Goal: Check status: Check status

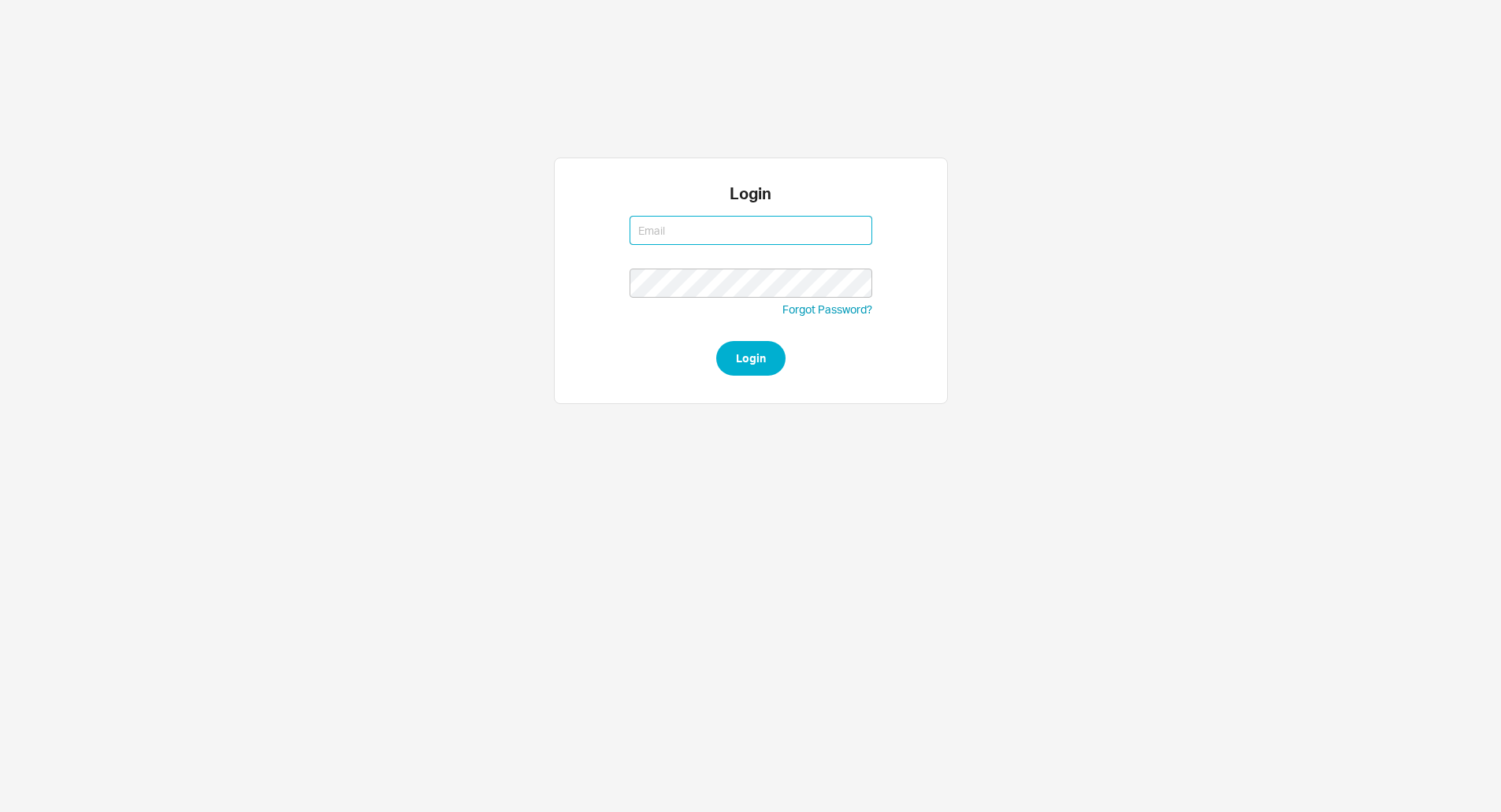
click at [716, 341] on button "Login" at bounding box center [750, 358] width 70 height 34
type input "issac@asbathnj.com"
click at [716, 341] on button "Login" at bounding box center [750, 358] width 70 height 34
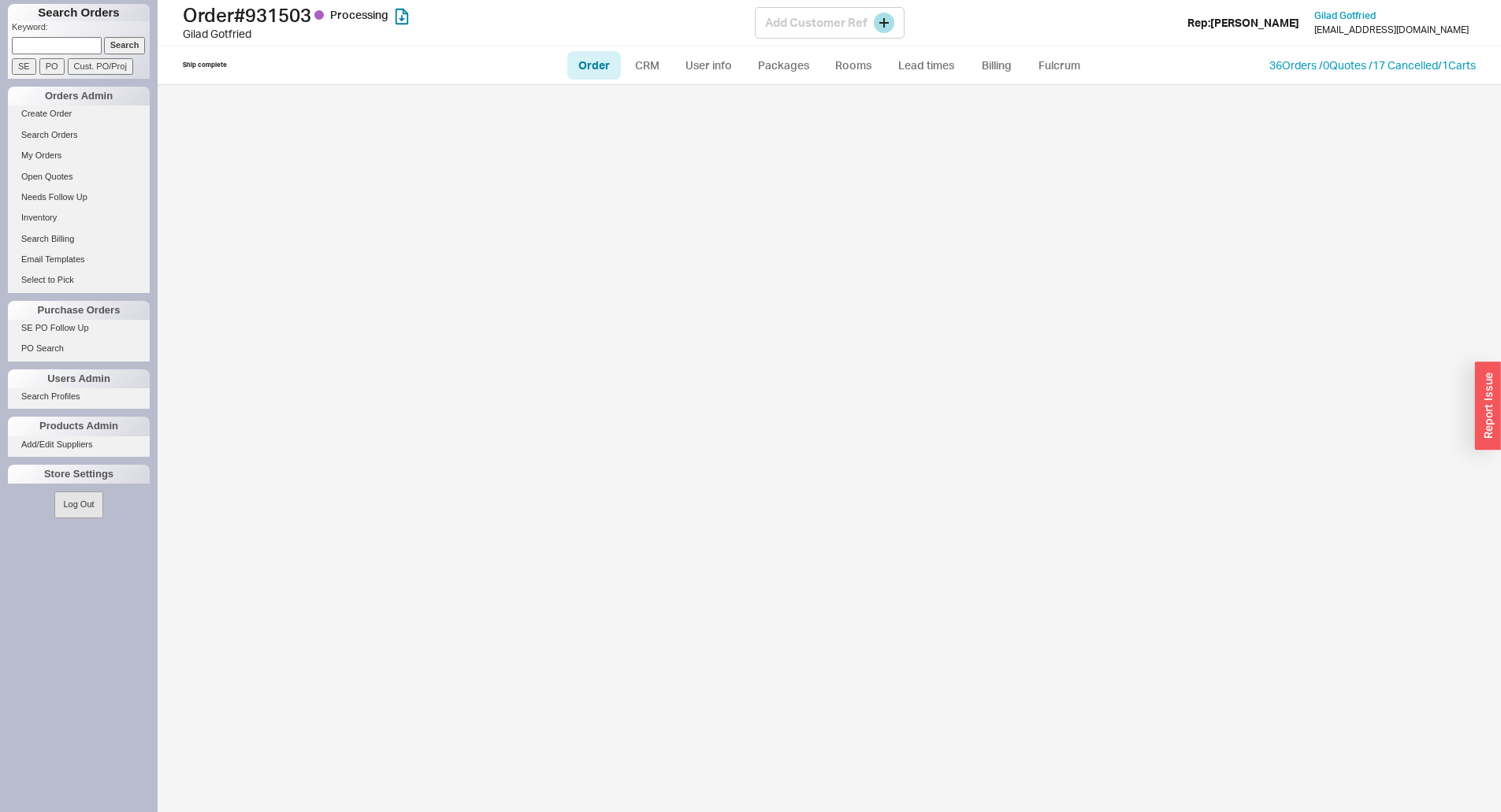
select select "LOW"
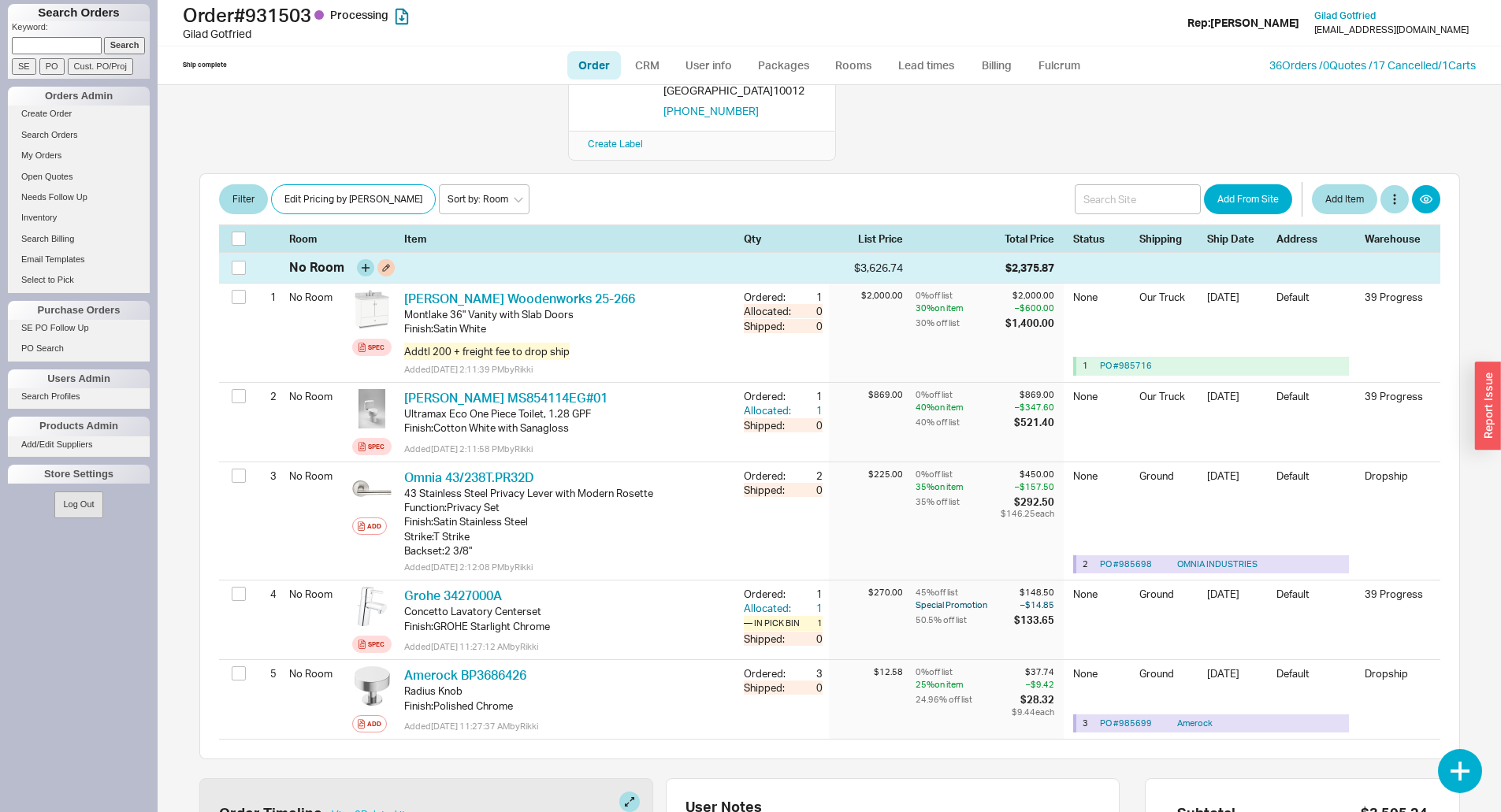
scroll to position [79, 0]
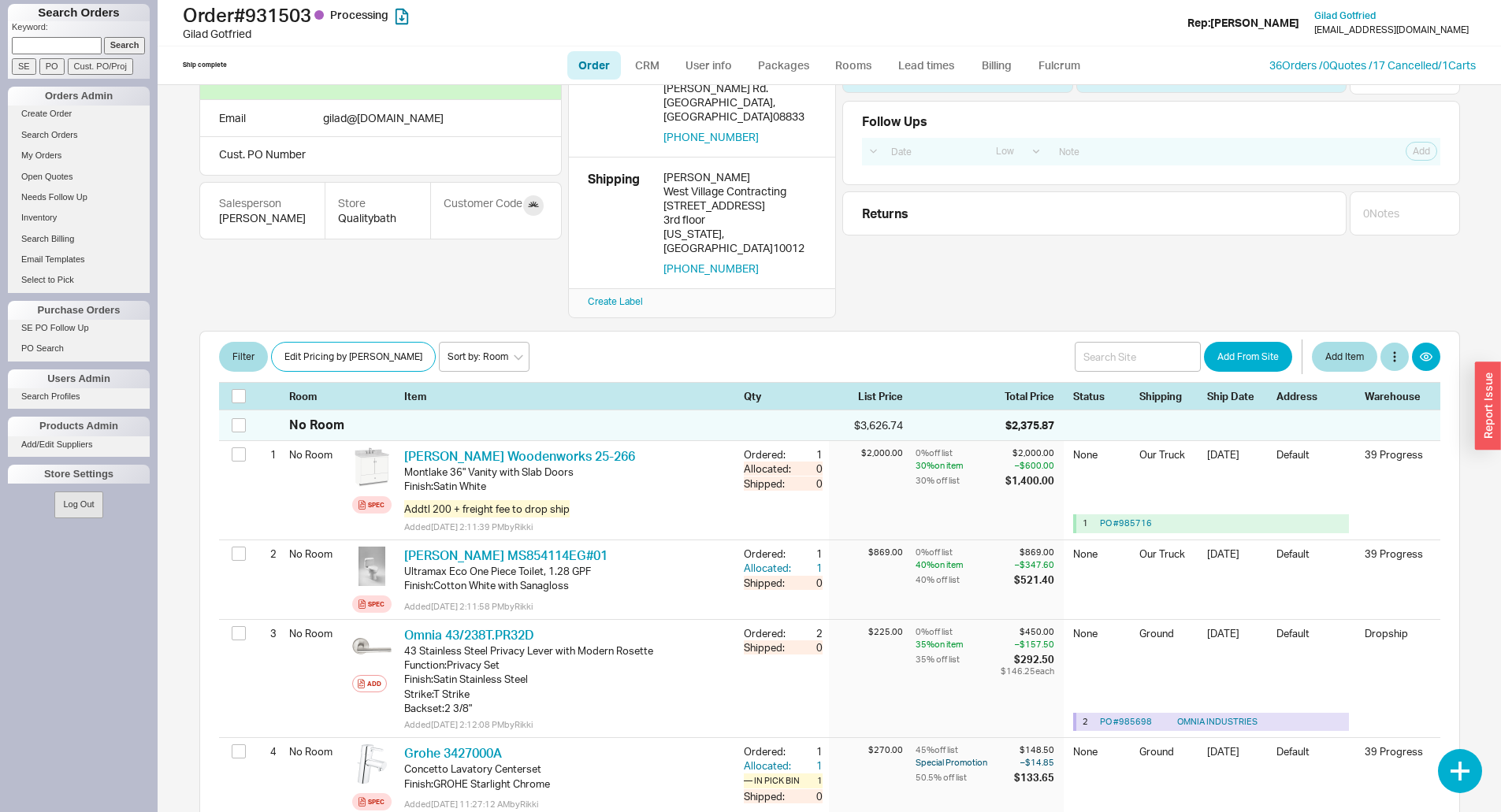
click at [31, 43] on input at bounding box center [57, 45] width 89 height 16
paste input "921512"
type input "921512"
click at [109, 42] on input "Search" at bounding box center [125, 45] width 42 height 16
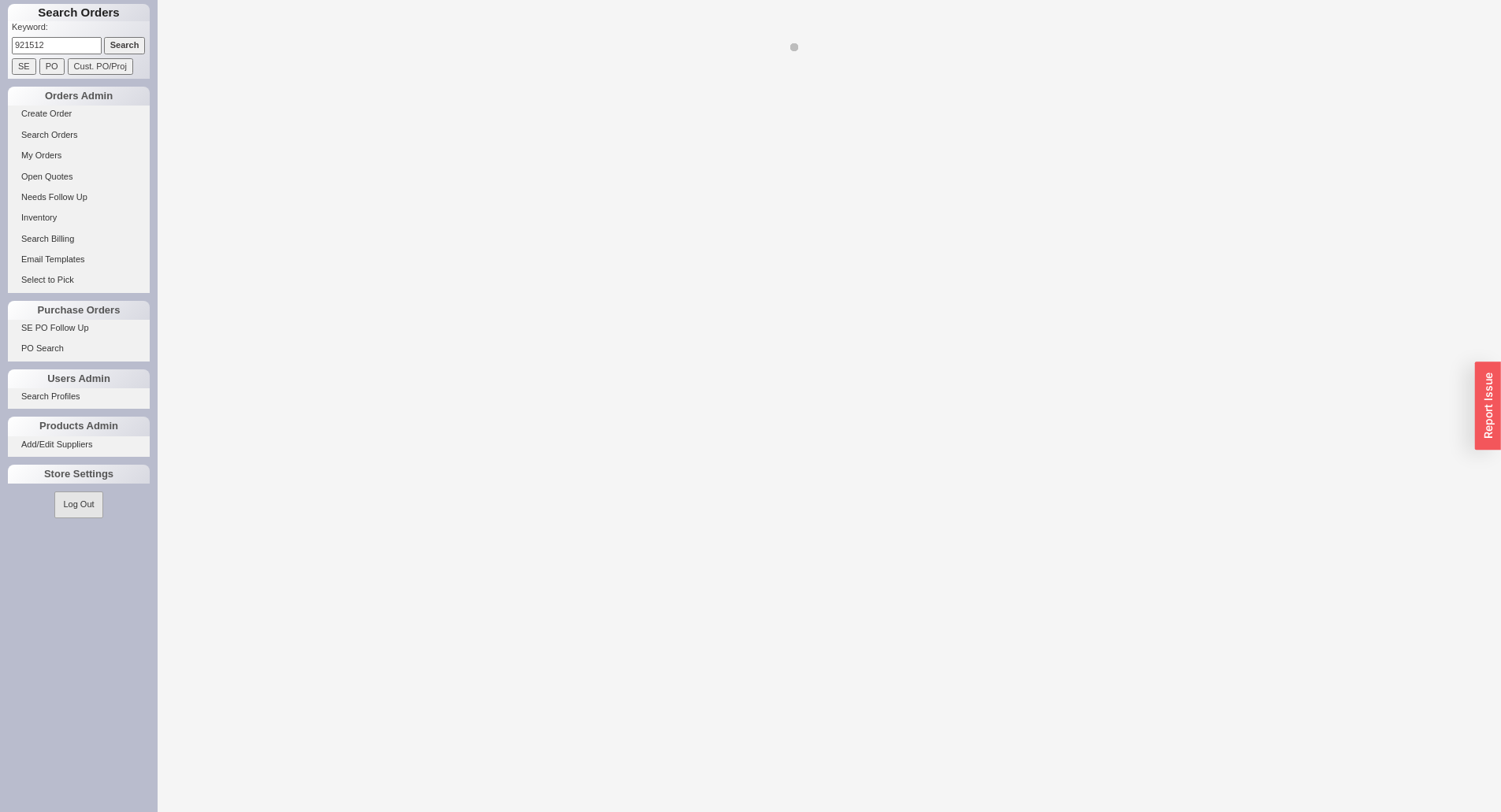
select select "LOW"
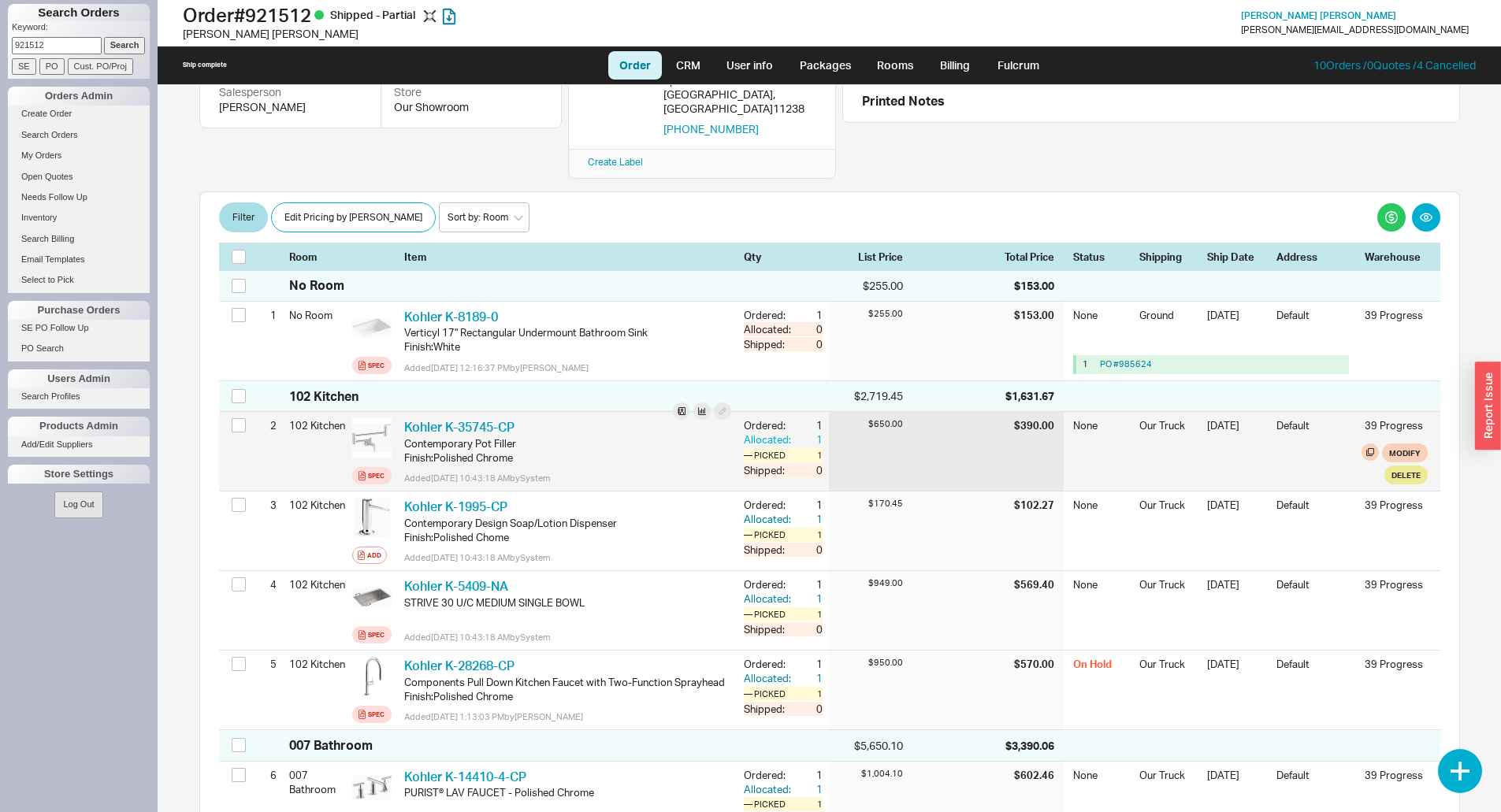
scroll to position [236, 0]
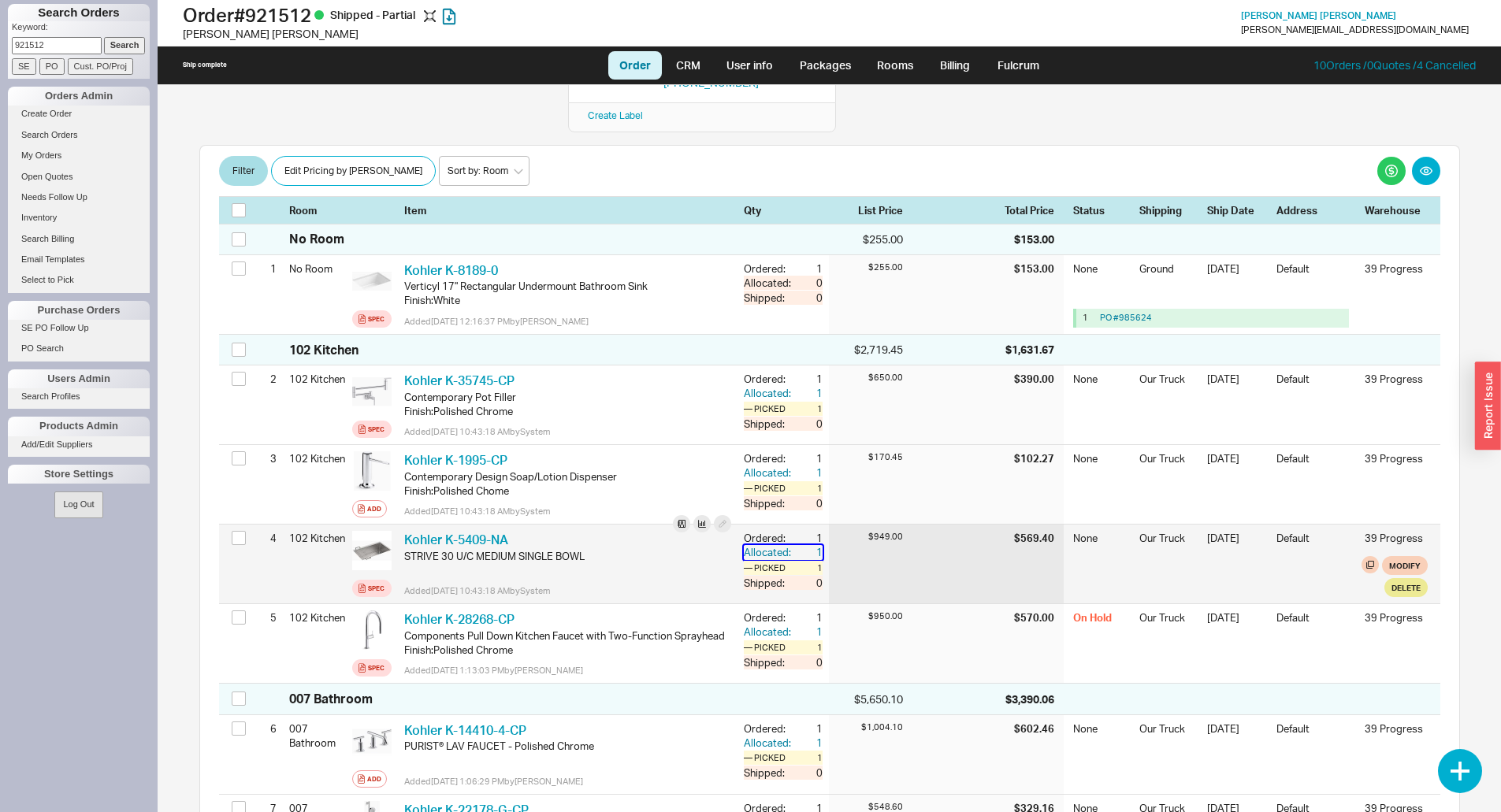
click at [794, 545] on div "1" at bounding box center [808, 552] width 28 height 14
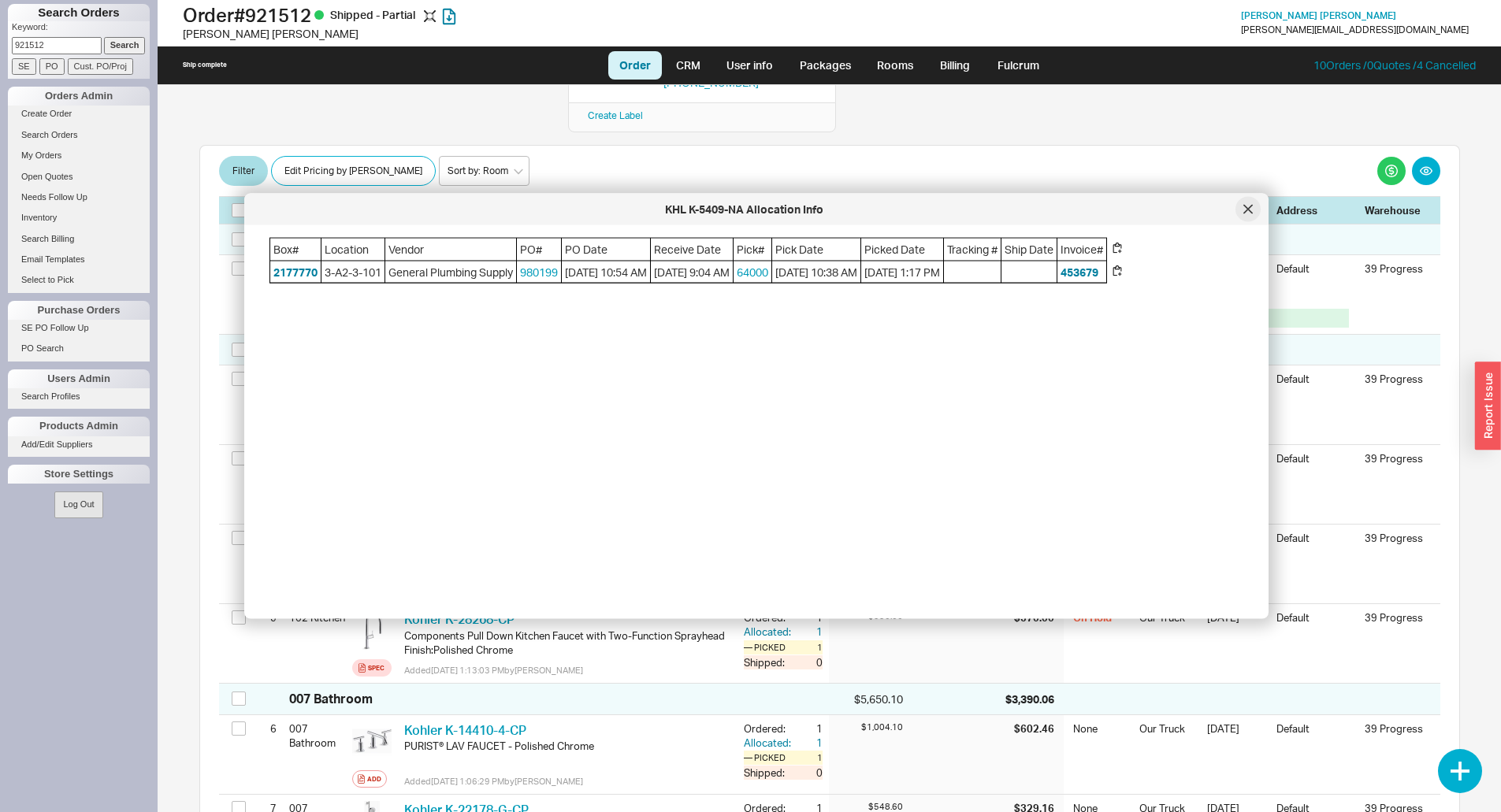
click at [1245, 212] on icon at bounding box center [1247, 208] width 8 height 8
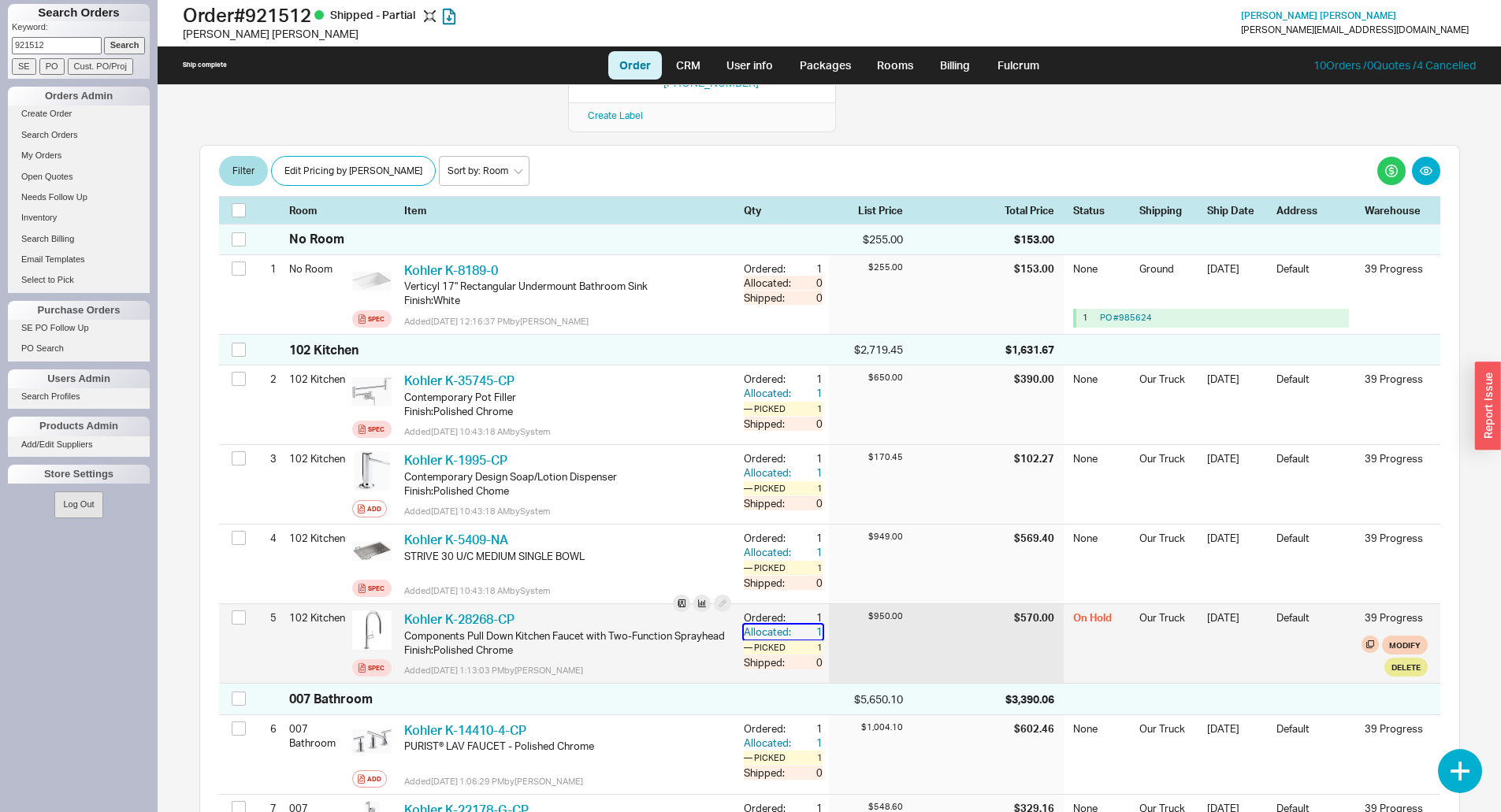
click at [761, 625] on div "Allocated:" at bounding box center [769, 632] width 51 height 14
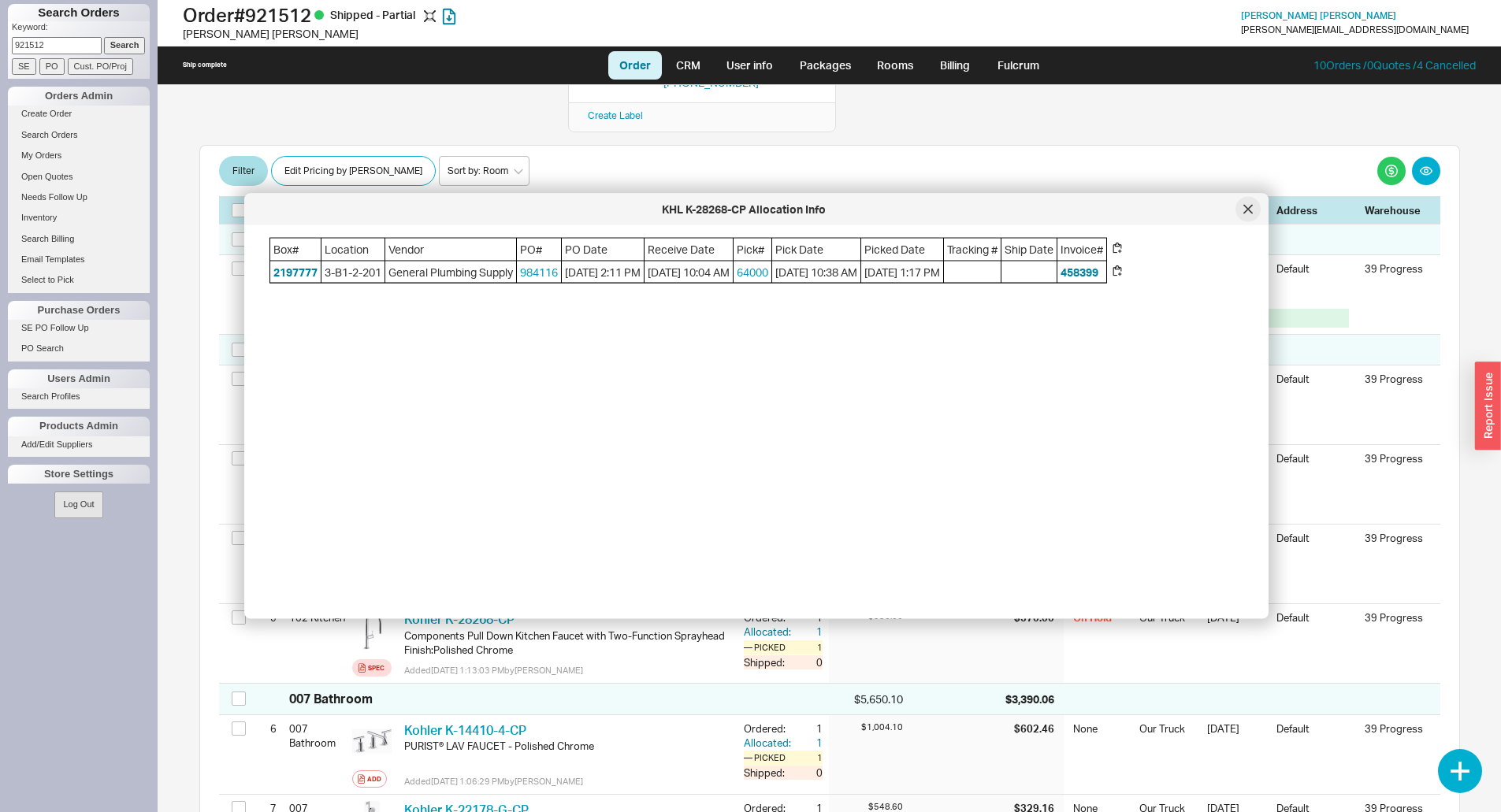
click at [1247, 221] on div at bounding box center [1247, 209] width 25 height 25
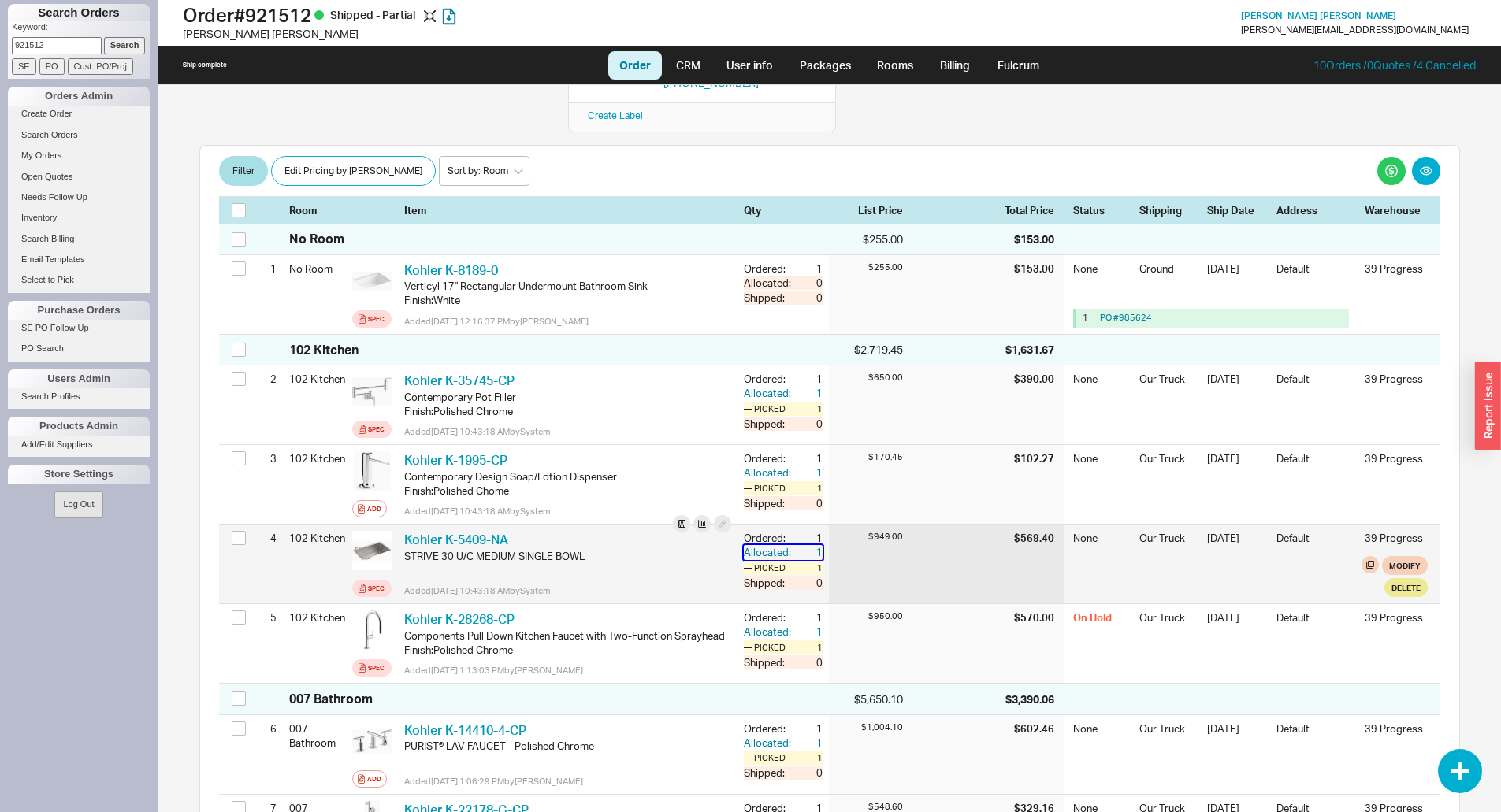
click at [757, 545] on div "Allocated:" at bounding box center [769, 552] width 51 height 14
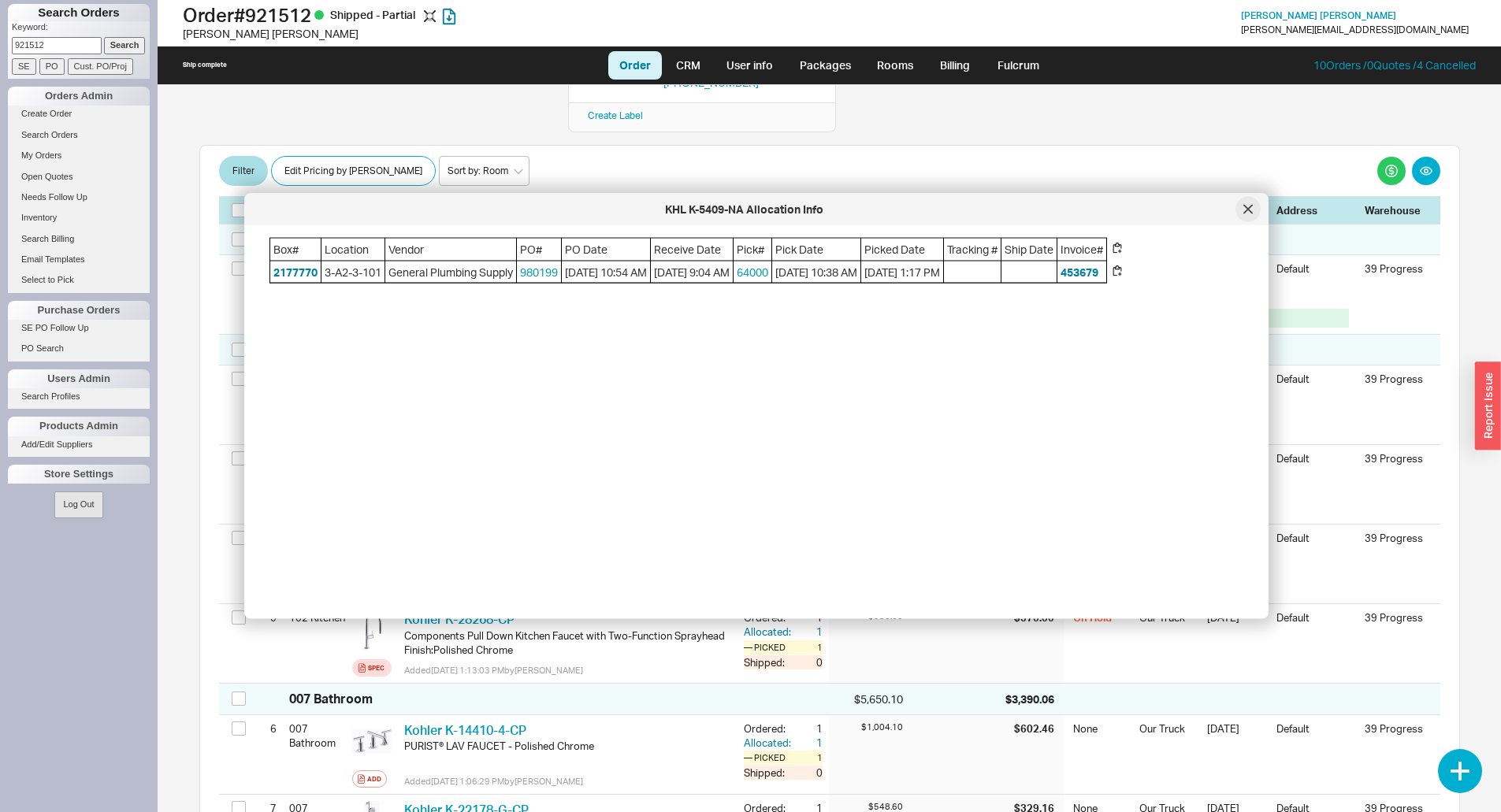
click at [1240, 211] on div at bounding box center [1247, 209] width 25 height 25
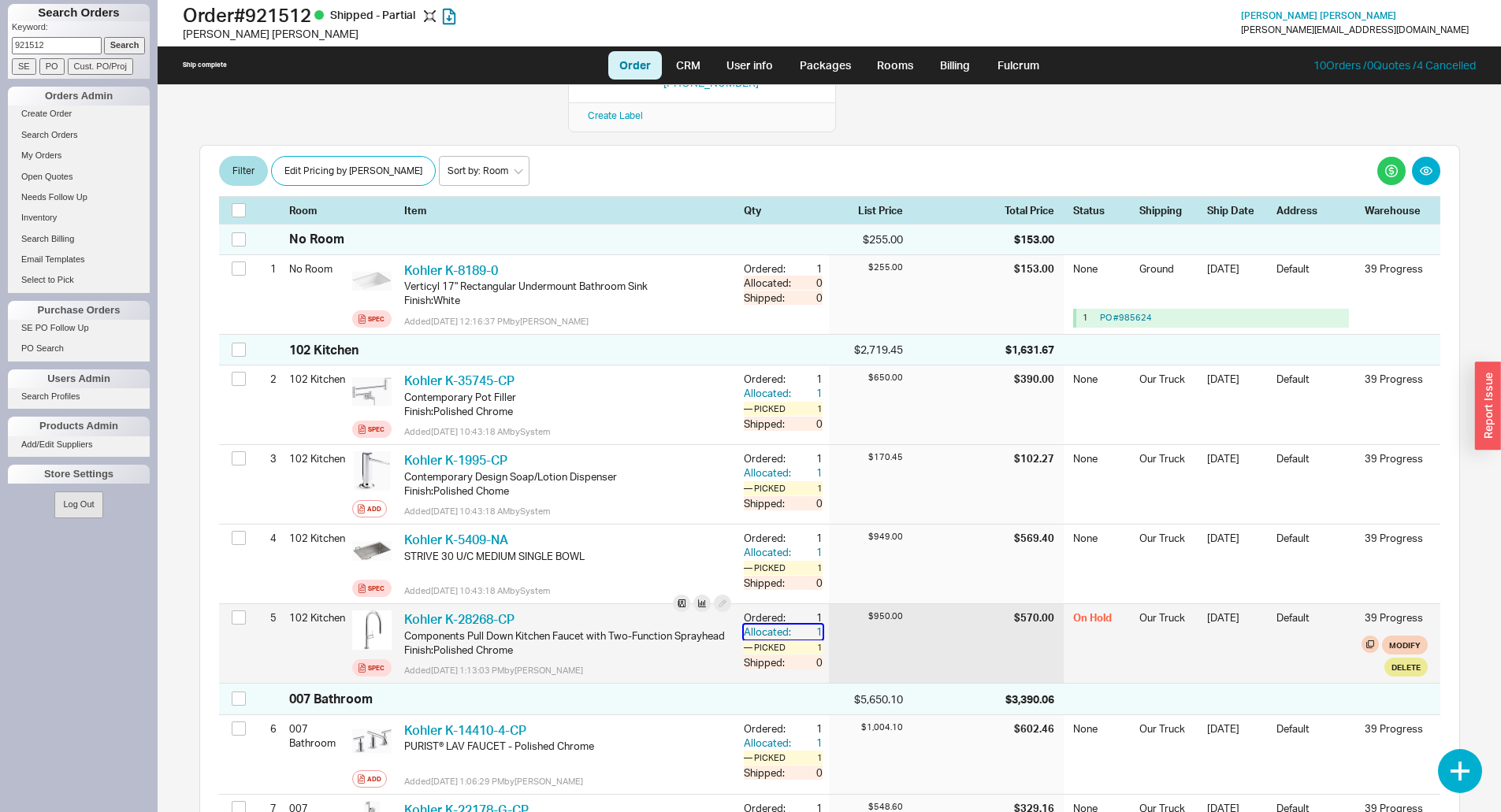
click at [758, 625] on div "Allocated:" at bounding box center [769, 632] width 51 height 14
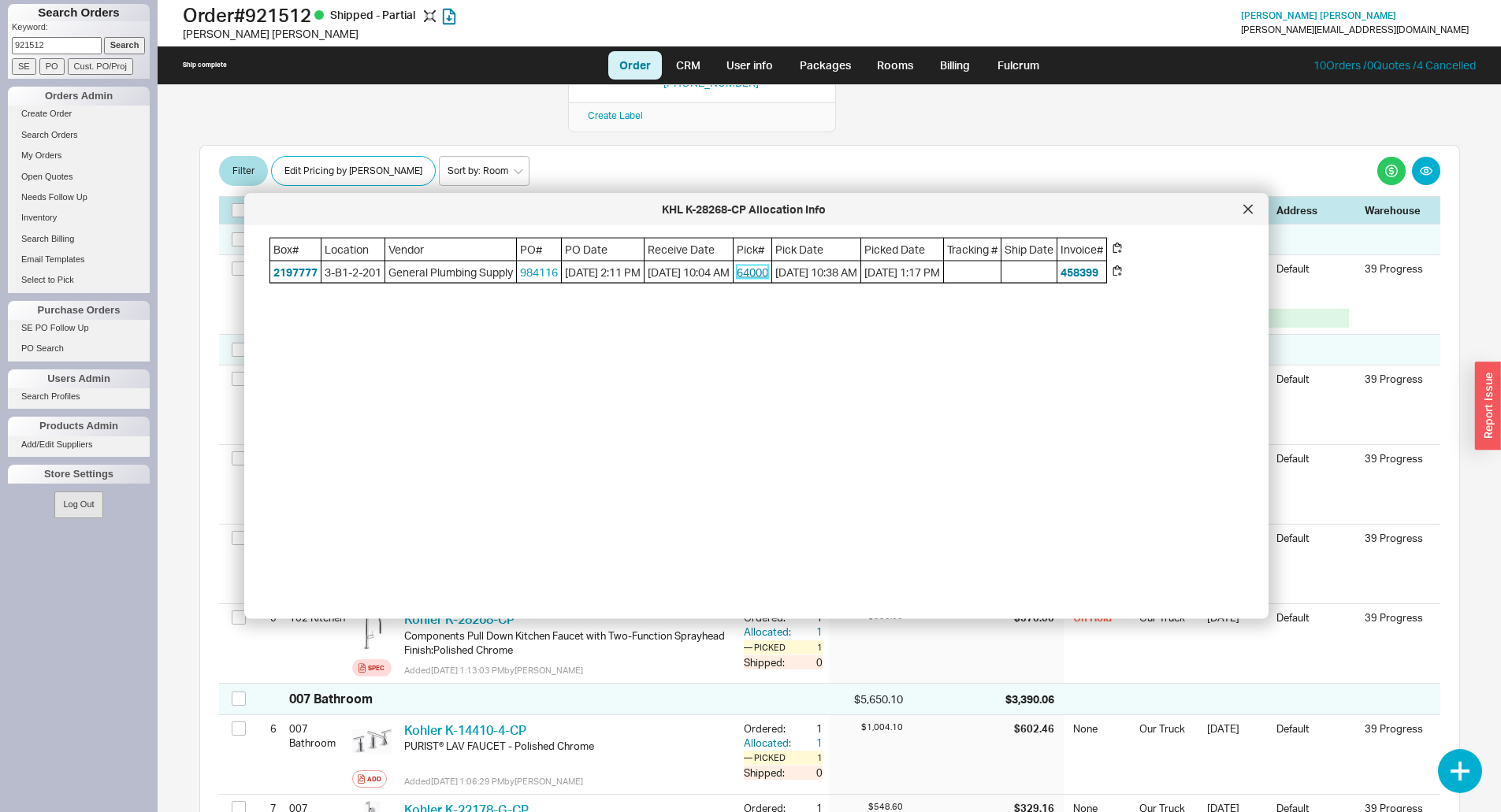
click at [769, 276] on link "64000" at bounding box center [752, 272] width 32 height 14
click at [1246, 212] on icon at bounding box center [1247, 209] width 9 height 9
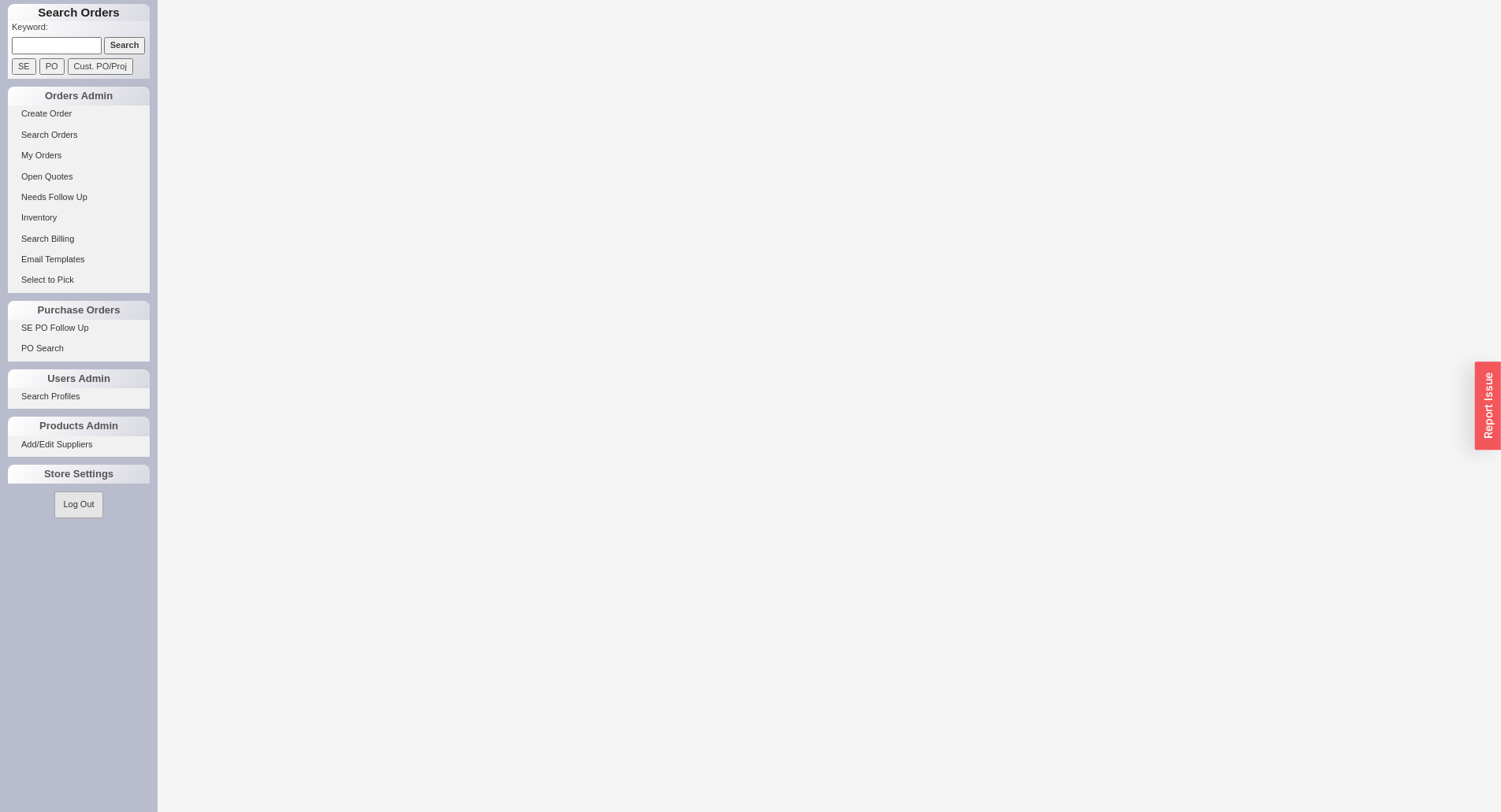
click at [58, 49] on input at bounding box center [57, 45] width 89 height 16
paste input "921512"
type input "921512"
click at [137, 37] on input "Search" at bounding box center [125, 45] width 42 height 16
click at [132, 39] on input "Search" at bounding box center [125, 45] width 42 height 16
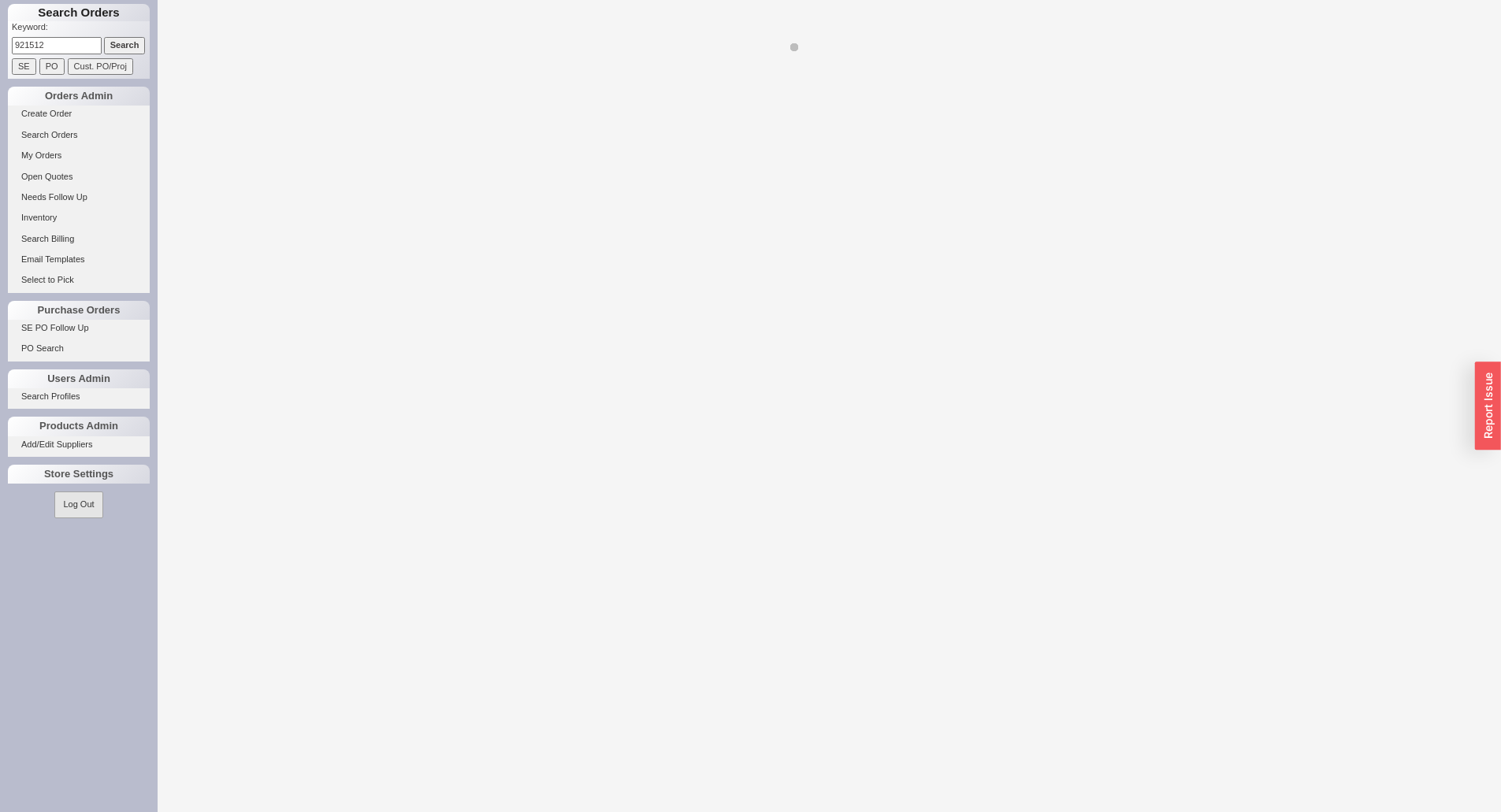
select select "LOW"
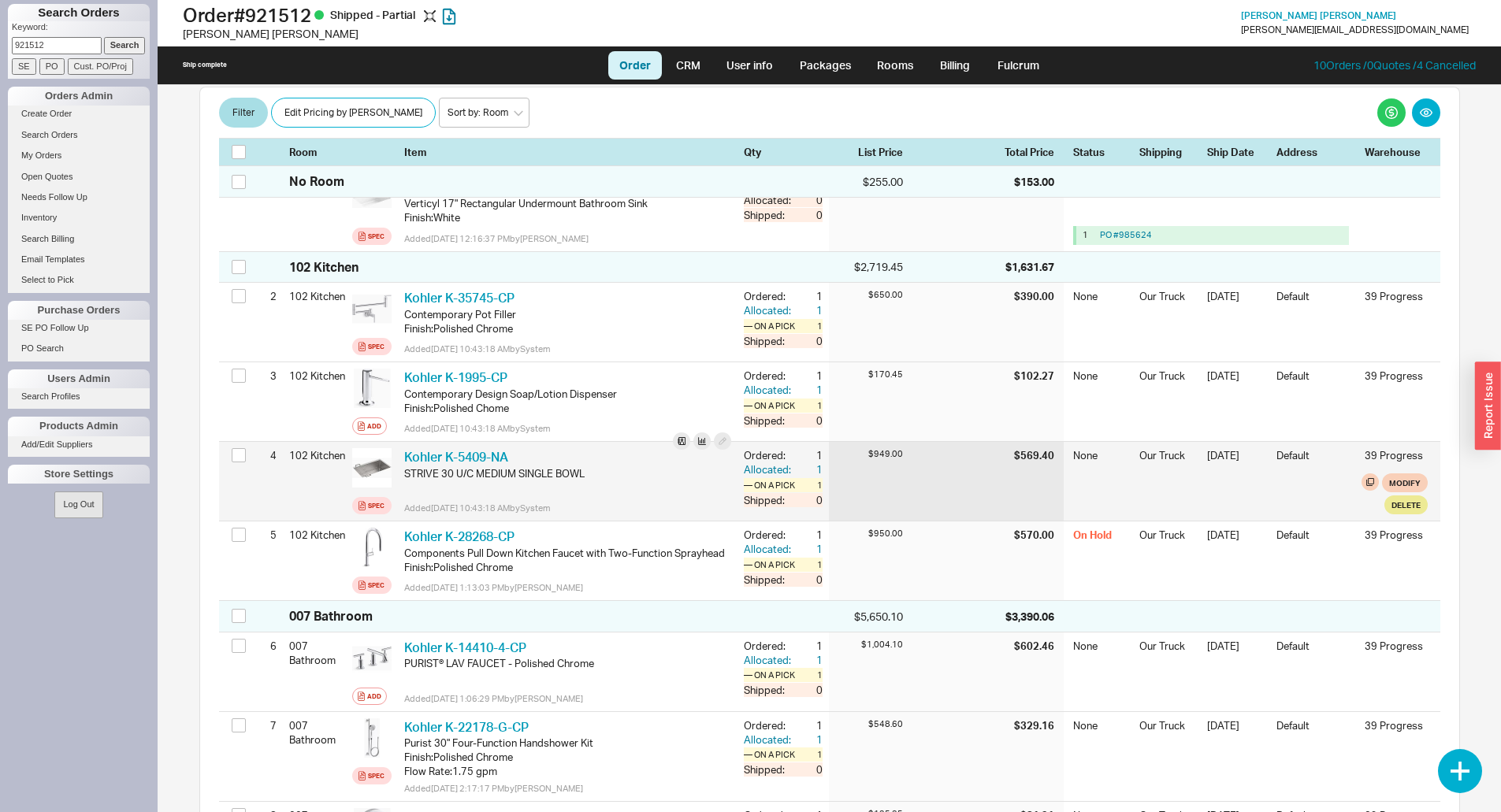
scroll to position [394, 0]
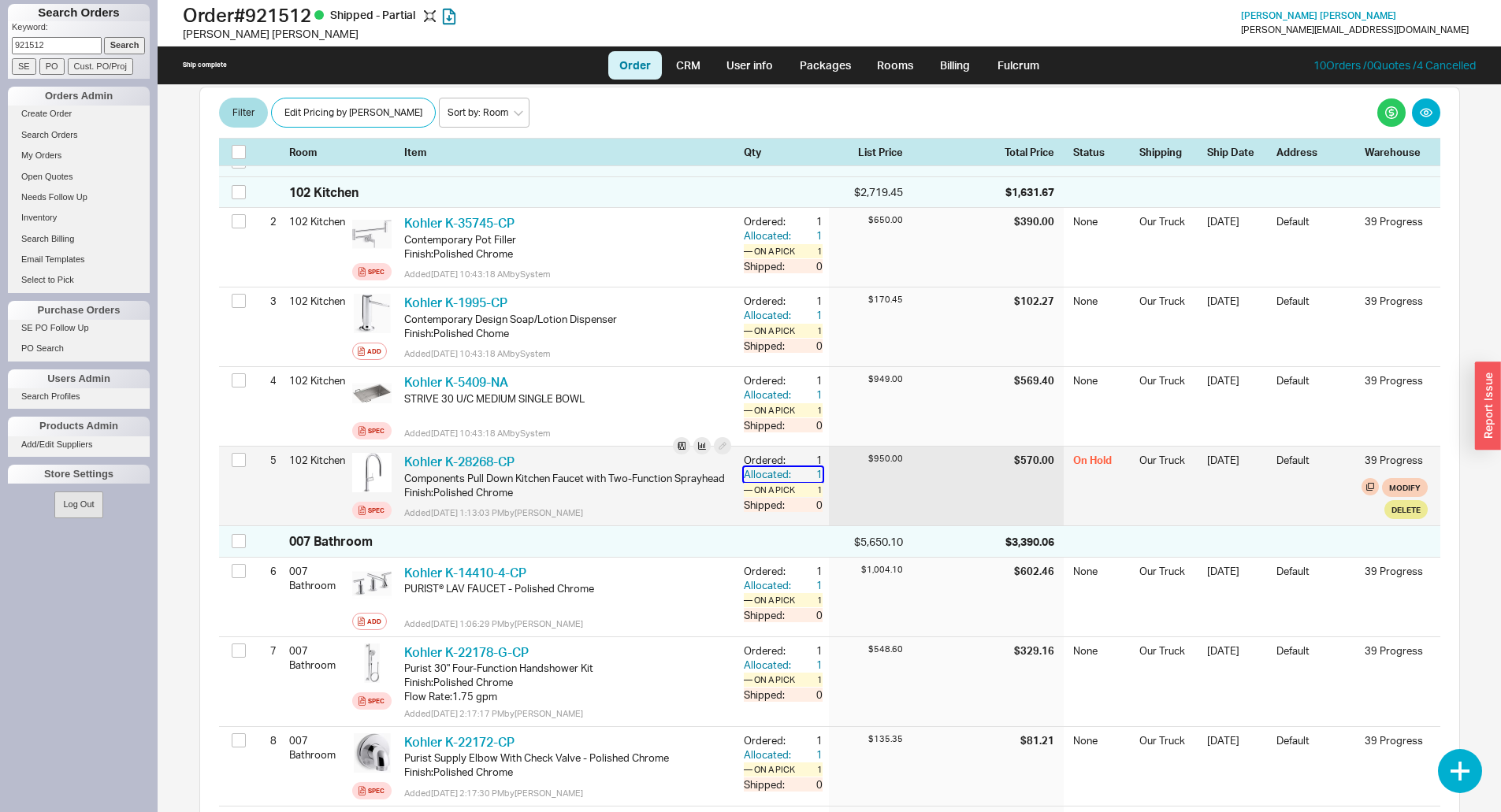
click at [794, 467] on div "1" at bounding box center [808, 474] width 28 height 14
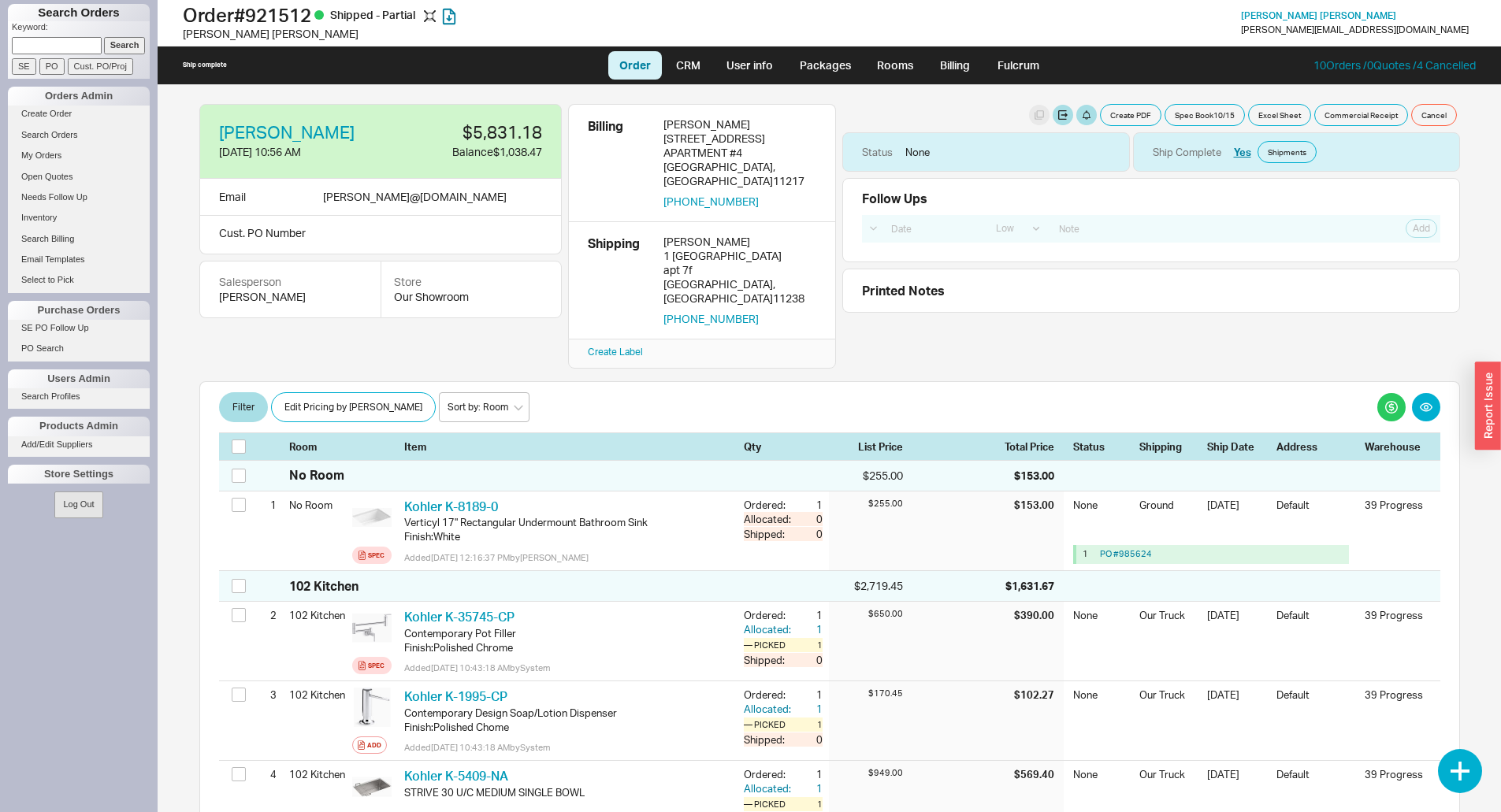
select select "LOW"
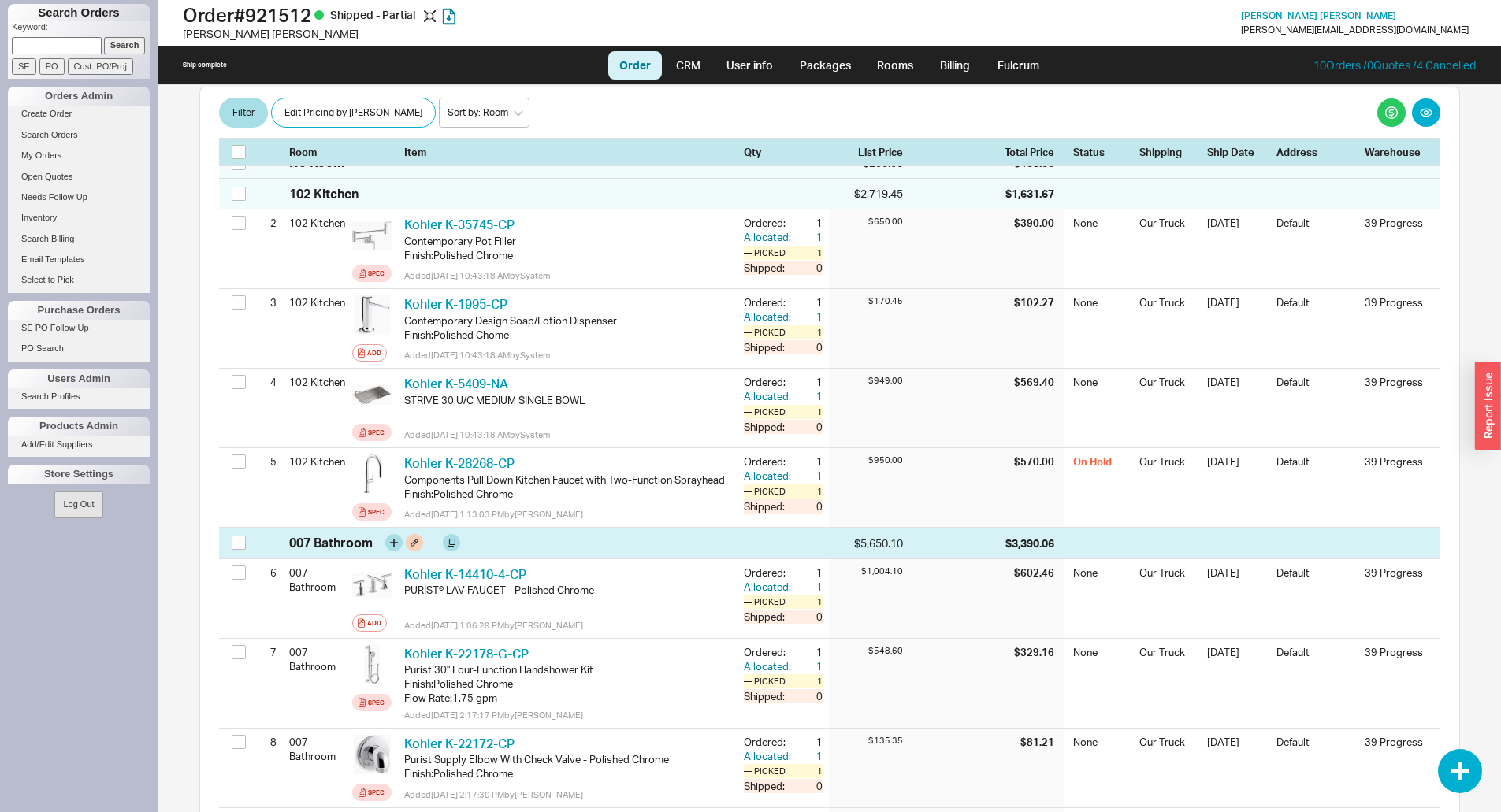
scroll to position [394, 0]
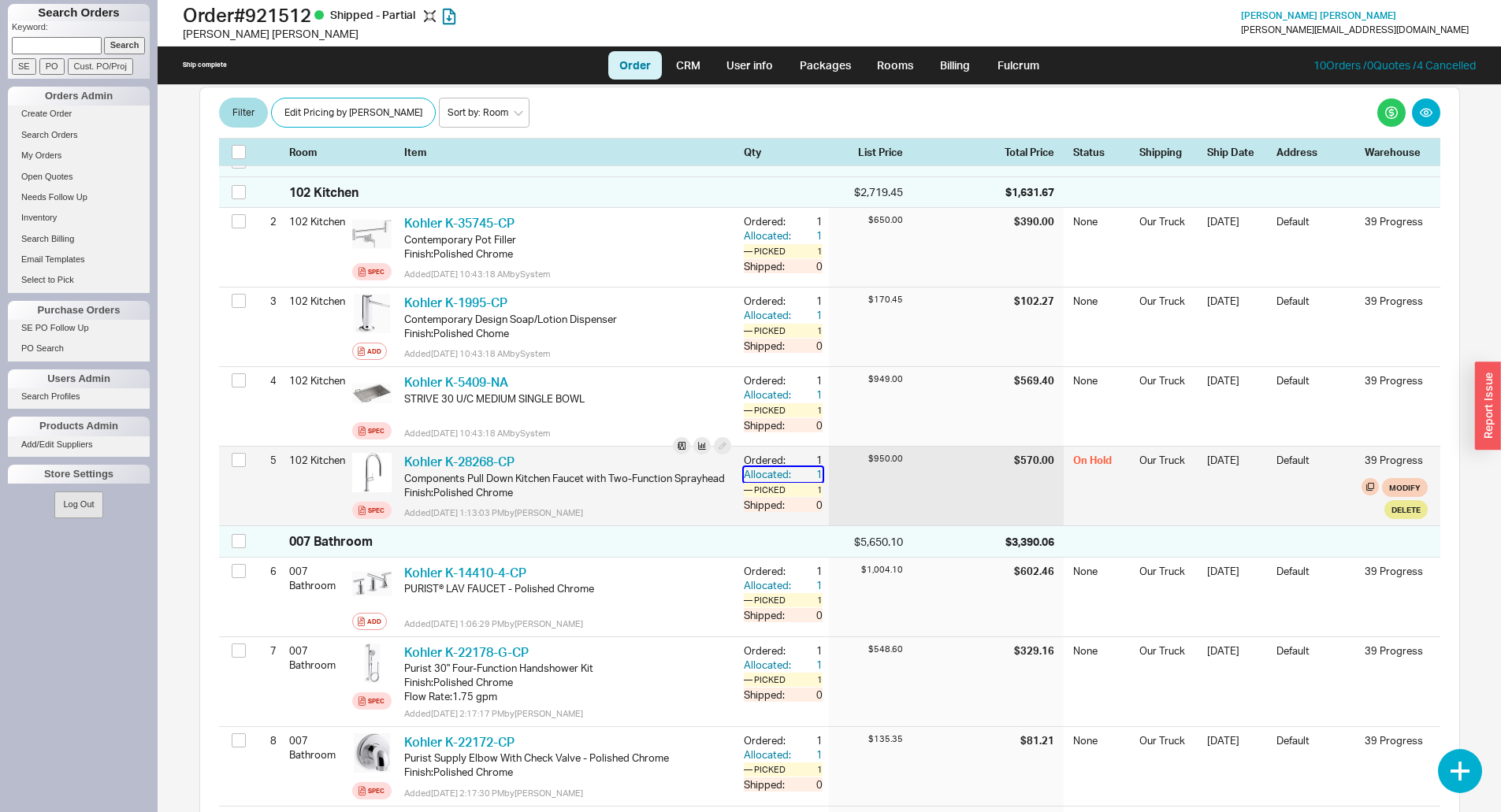
click at [757, 467] on div "Allocated:" at bounding box center [769, 474] width 51 height 14
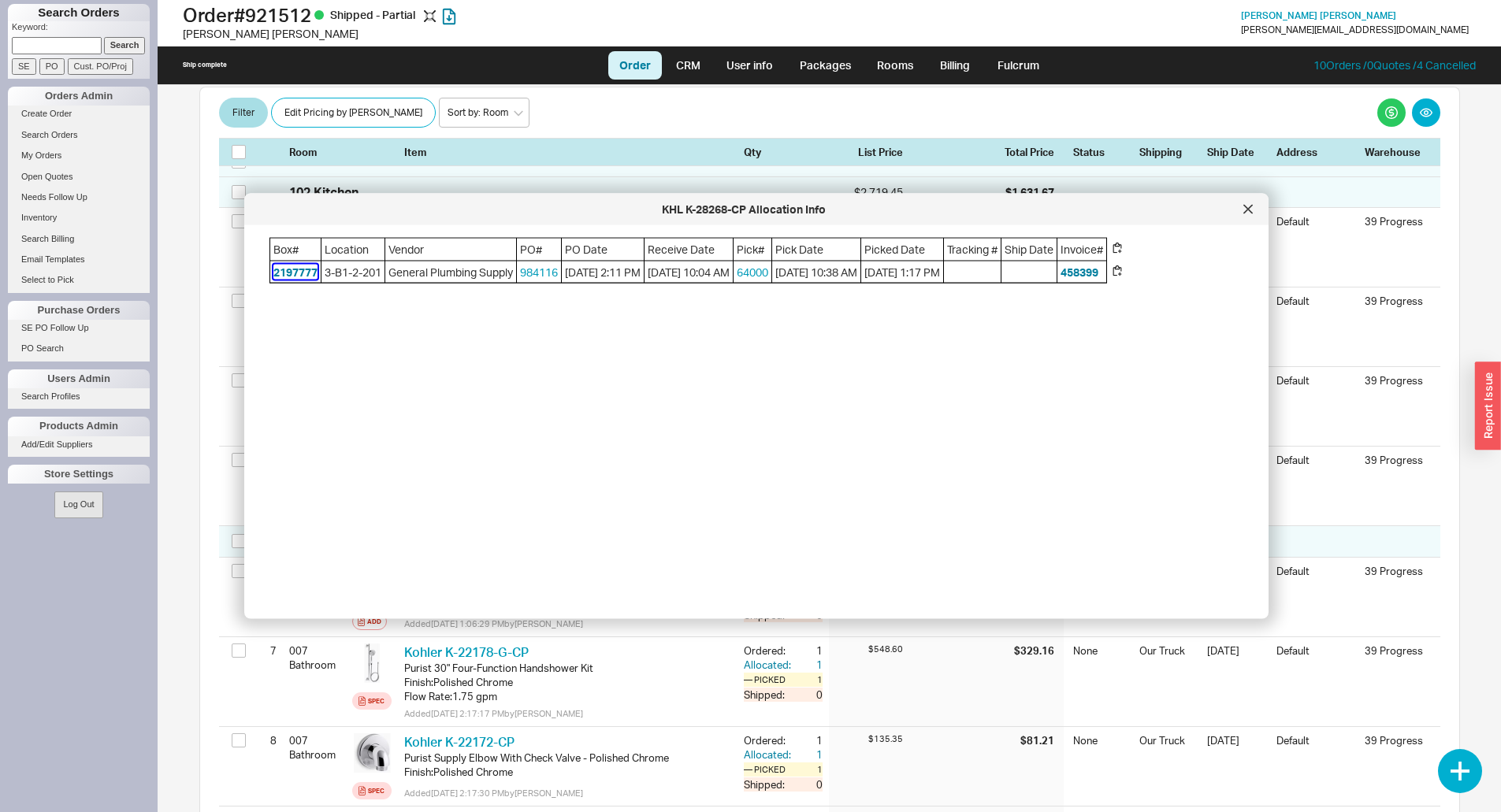
click at [309, 272] on button "2197777" at bounding box center [295, 272] width 44 height 15
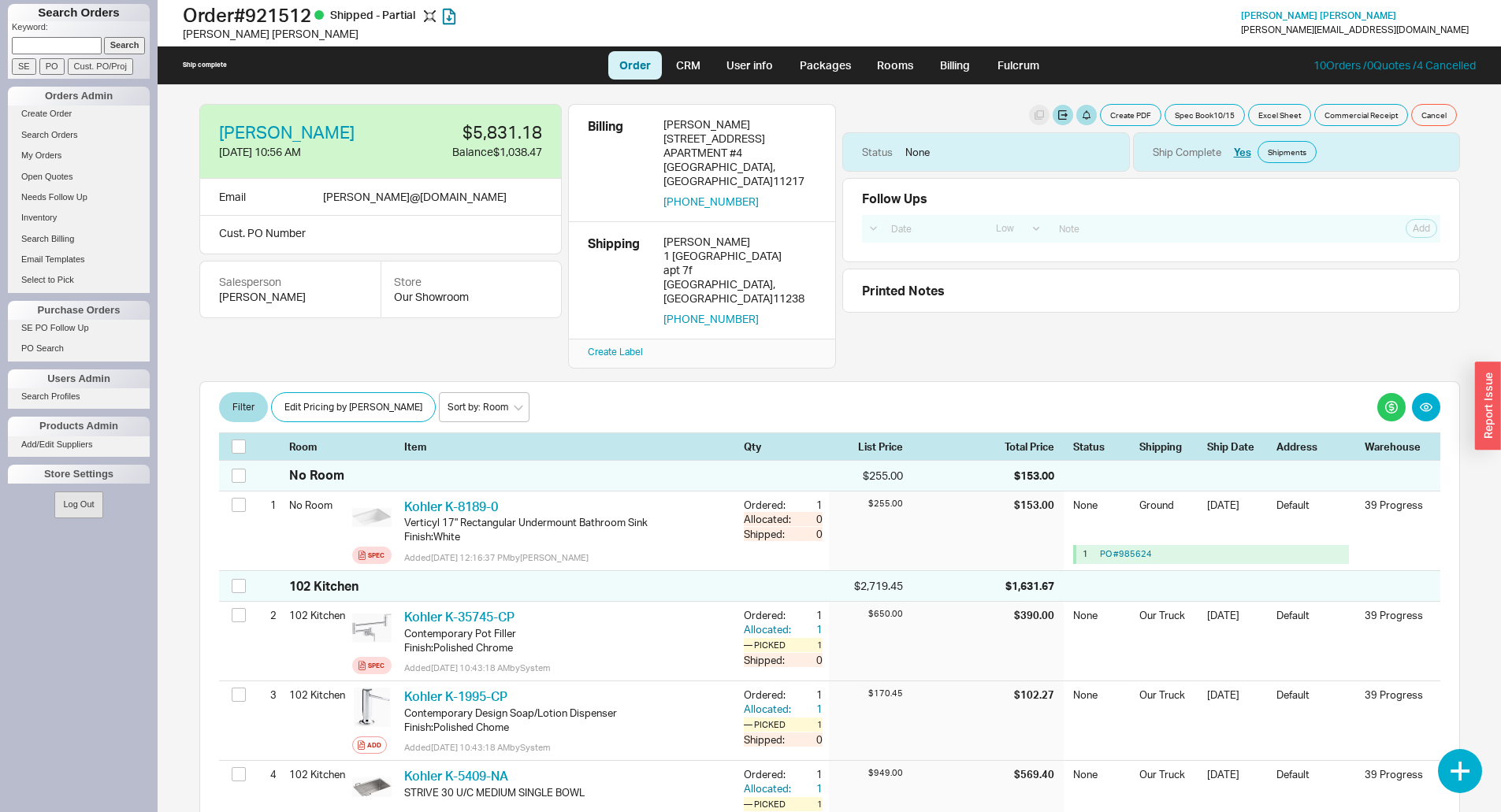
select select "LOW"
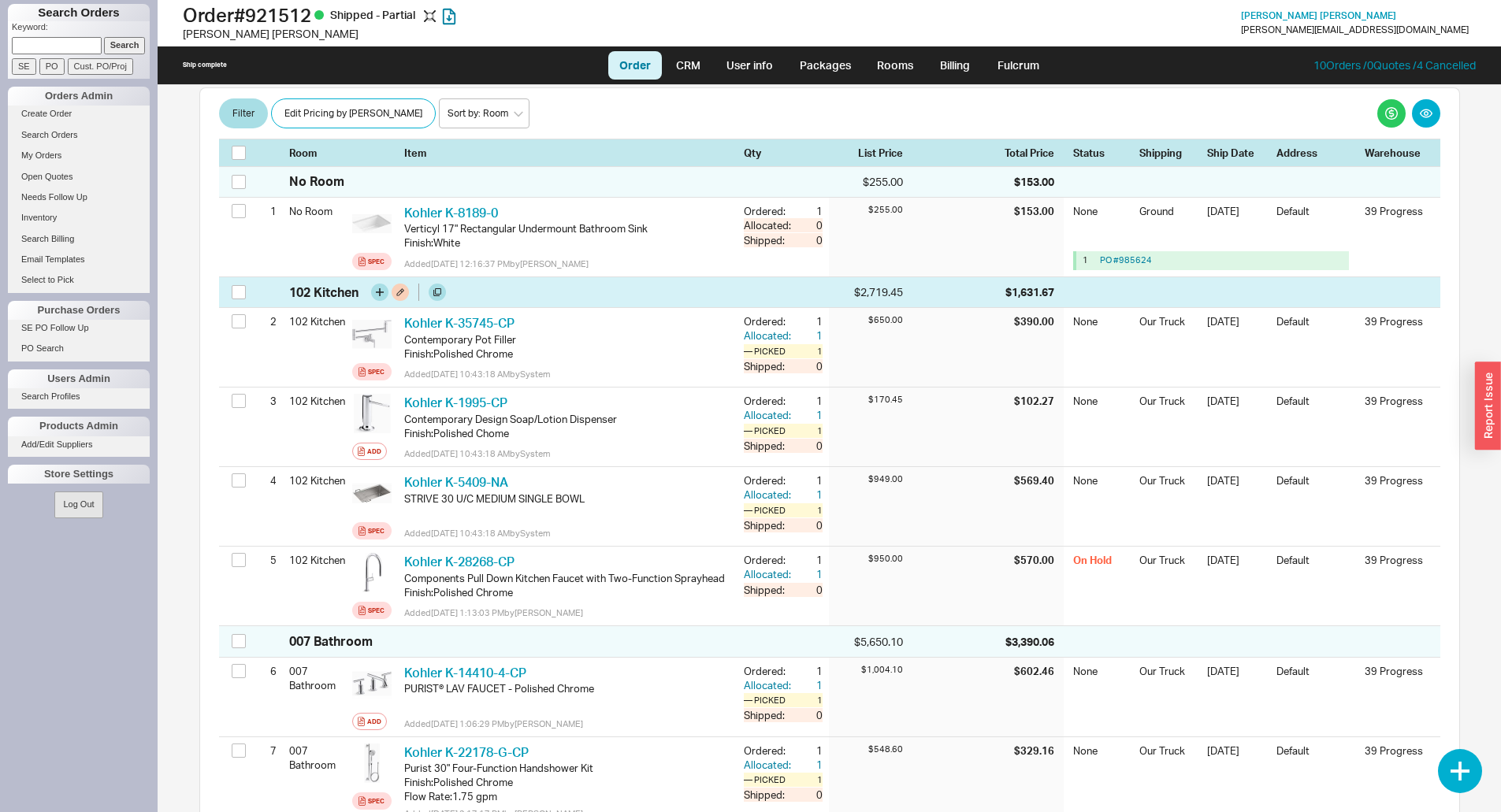
scroll to position [315, 0]
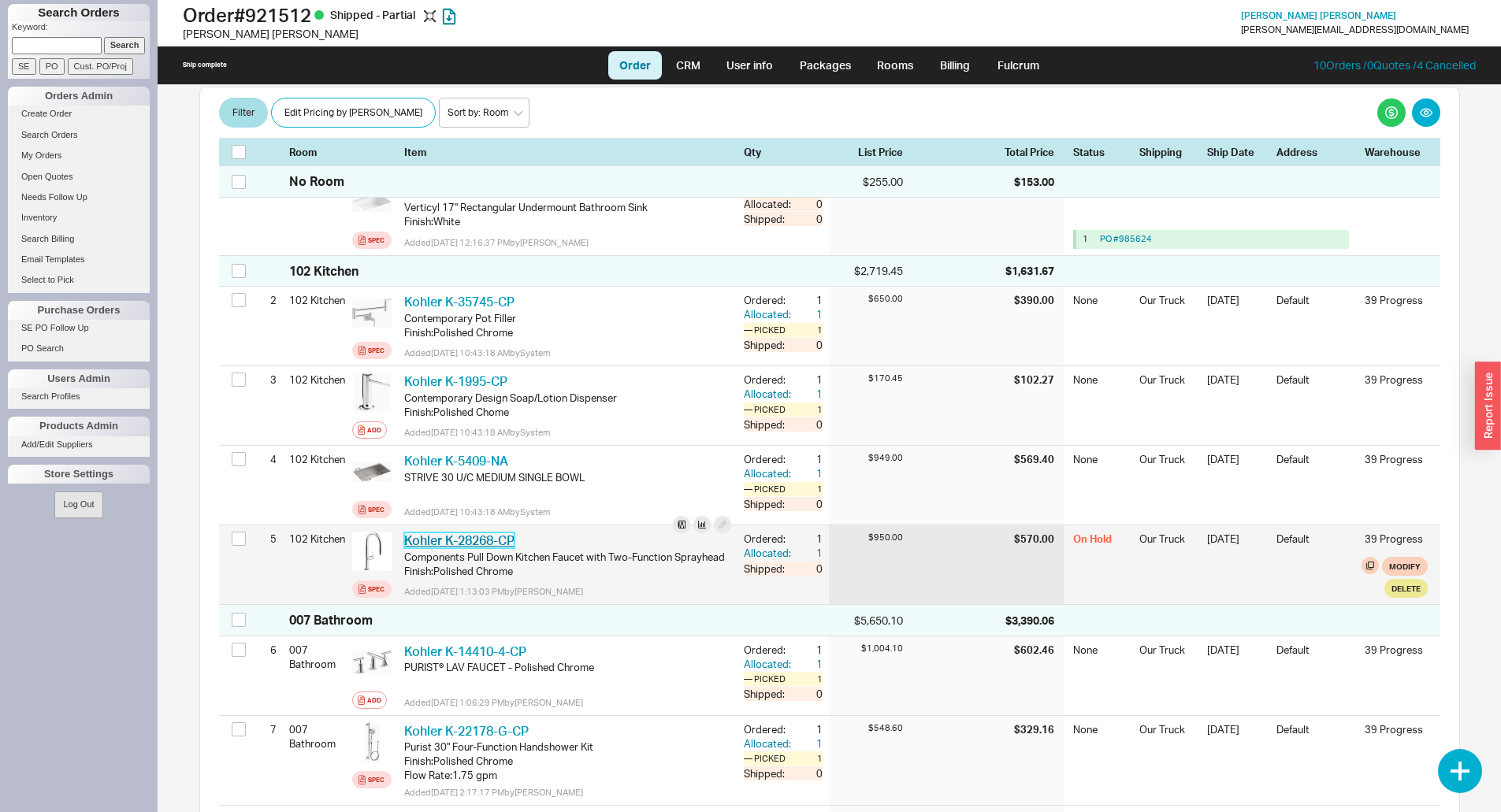
click at [495, 533] on link "Kohler K-28268-CP" at bounding box center [459, 540] width 110 height 15
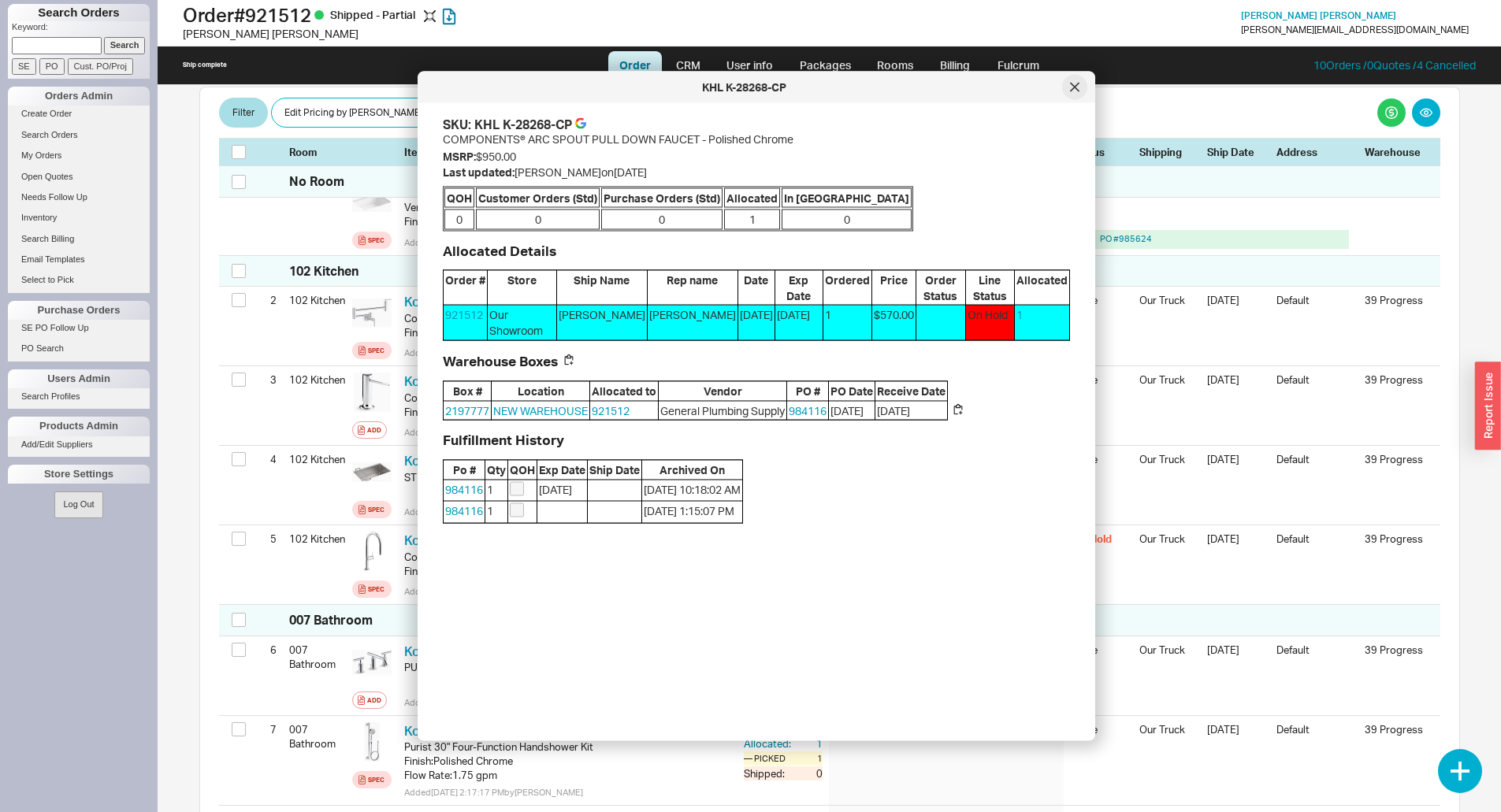
click at [1085, 91] on div at bounding box center [1075, 87] width 25 height 25
